Goal: Communication & Community: Answer question/provide support

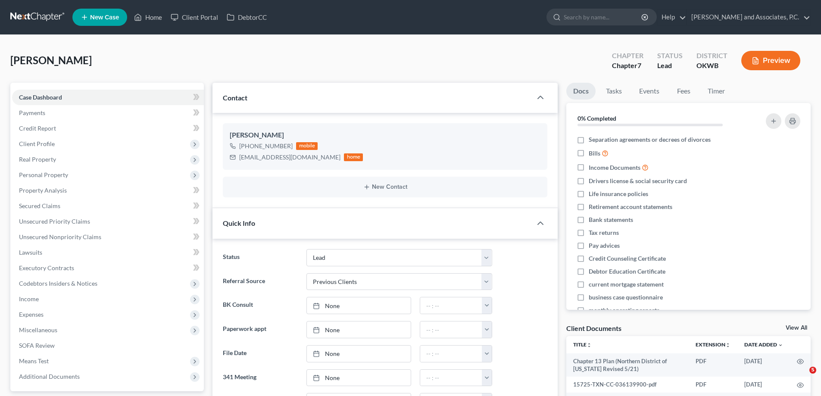
select select "8"
select select "1"
select select "0"
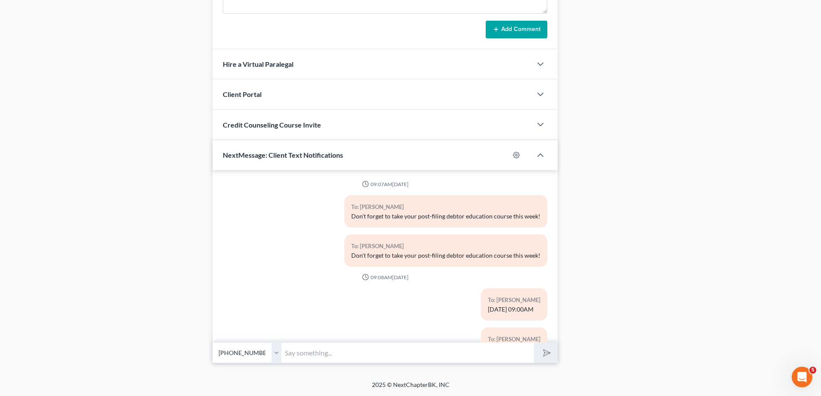
scroll to position [1998, 0]
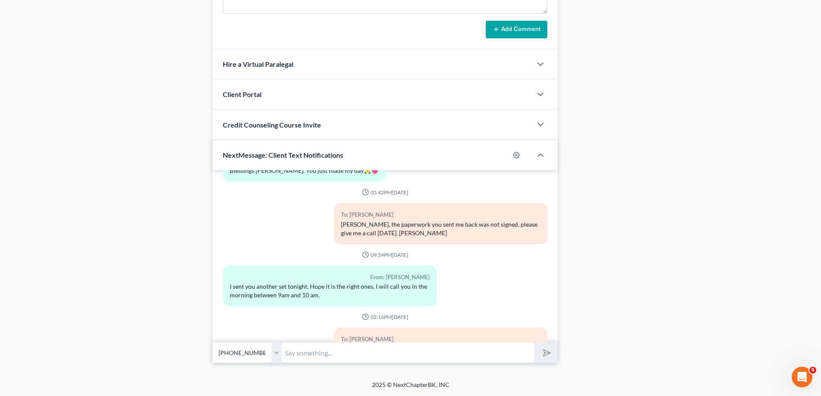
click at [309, 354] on input "text" at bounding box center [407, 352] width 252 height 21
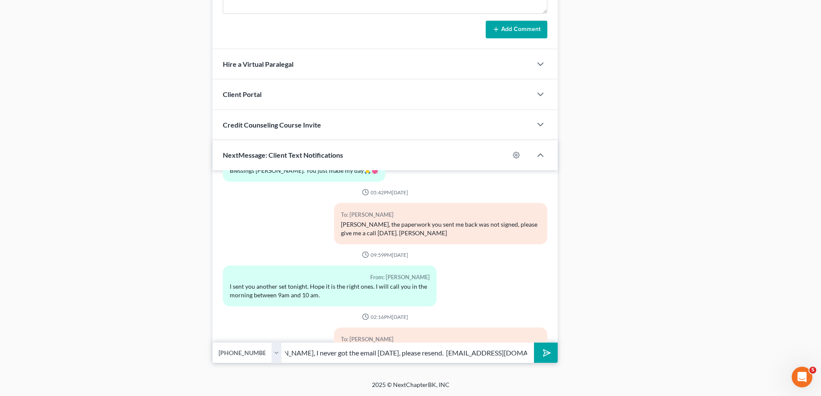
scroll to position [0, 41]
type input "It's [PERSON_NAME], I never got the email [DATE], please resend. [EMAIL_ADDRESS…"
click at [548, 355] on icon "submit" at bounding box center [545, 353] width 12 height 12
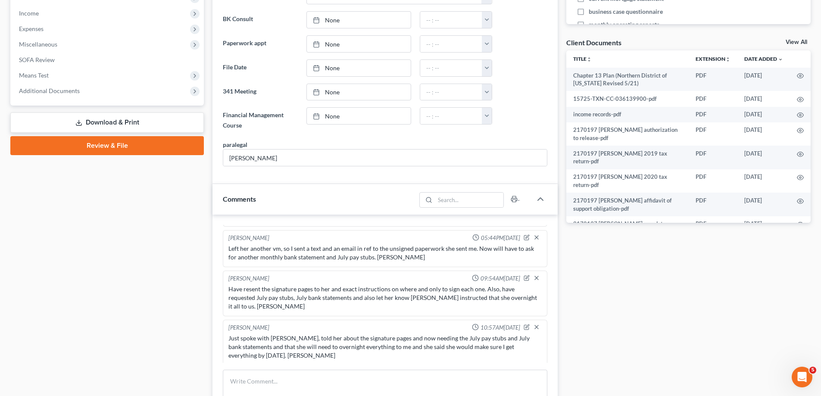
scroll to position [415, 0]
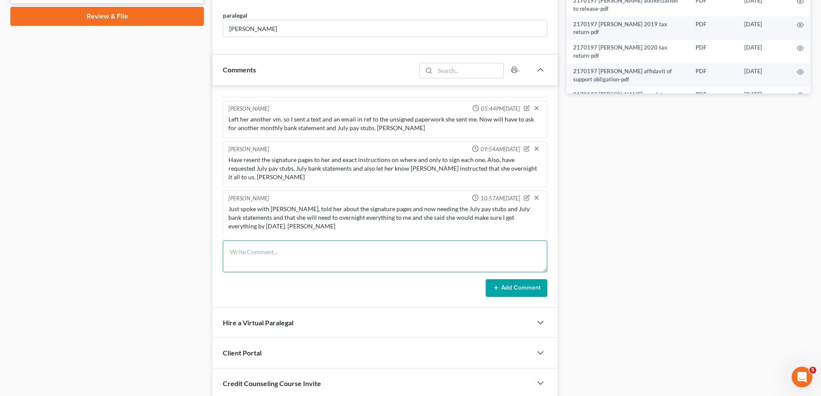
click at [244, 246] on textarea at bounding box center [385, 256] width 324 height 32
type textarea "She called [DATE] saying she was going to send the missing form signed but I ne…"
click at [508, 289] on button "Add Comment" at bounding box center [517, 288] width 62 height 18
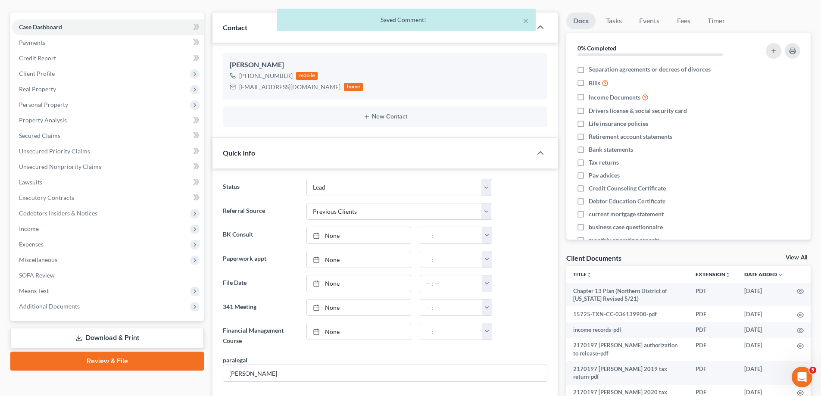
scroll to position [0, 0]
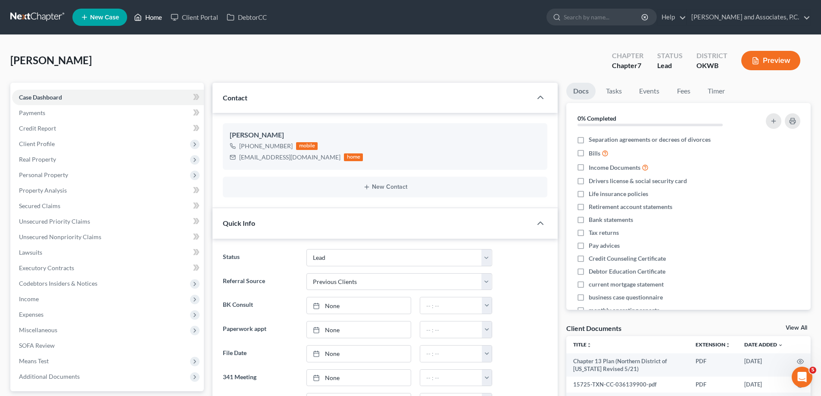
click at [159, 16] on link "Home" at bounding box center [148, 17] width 37 height 16
